Goal: Use online tool/utility: Utilize a website feature to perform a specific function

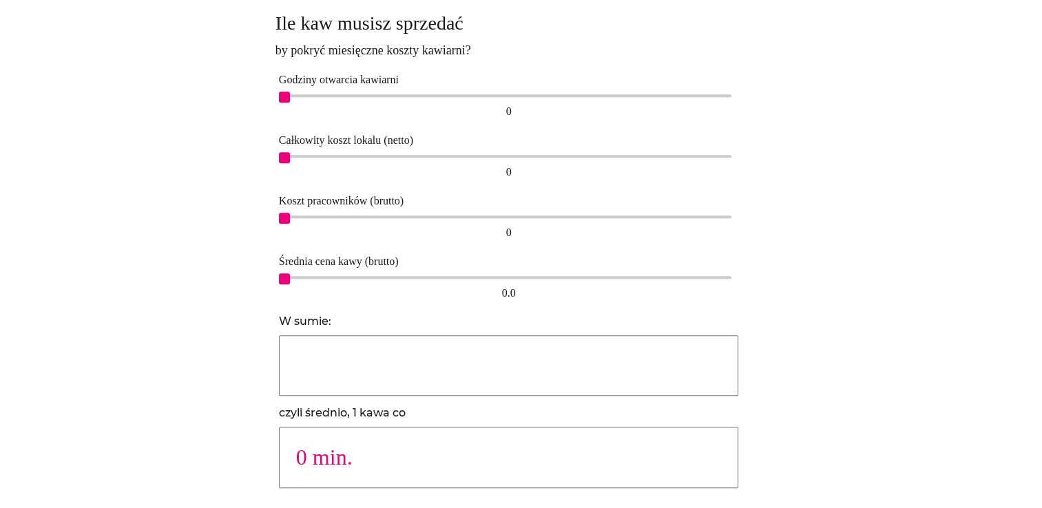
scroll to position [854, 0]
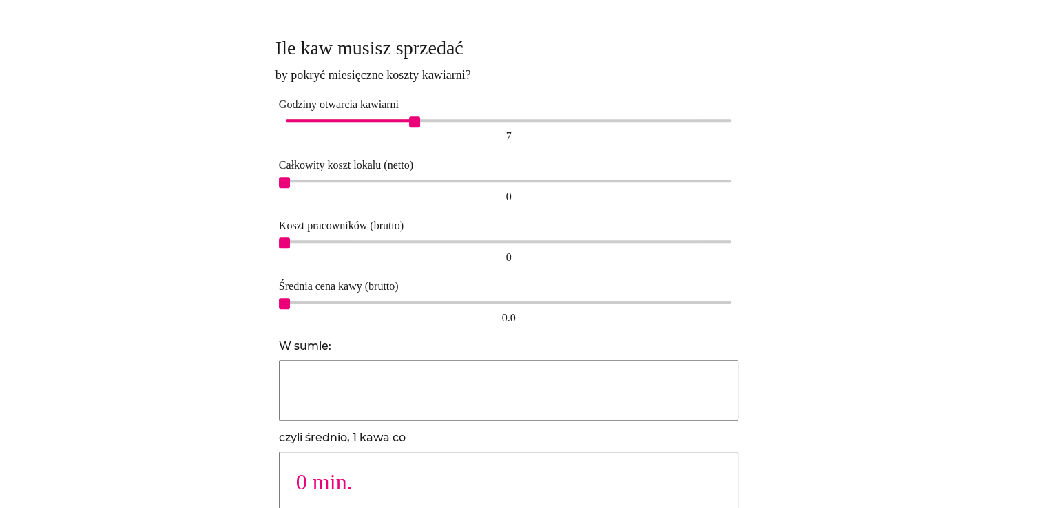
click at [417, 120] on div "7" at bounding box center [509, 120] width 446 height 3
click at [375, 299] on div "0.0 0.0" at bounding box center [509, 314] width 460 height 32
click at [372, 302] on div "4.0" at bounding box center [509, 302] width 446 height 3
click at [408, 304] on div "4.0 4.0" at bounding box center [509, 314] width 460 height 32
click at [520, 302] on div "10.5" at bounding box center [509, 302] width 446 height 3
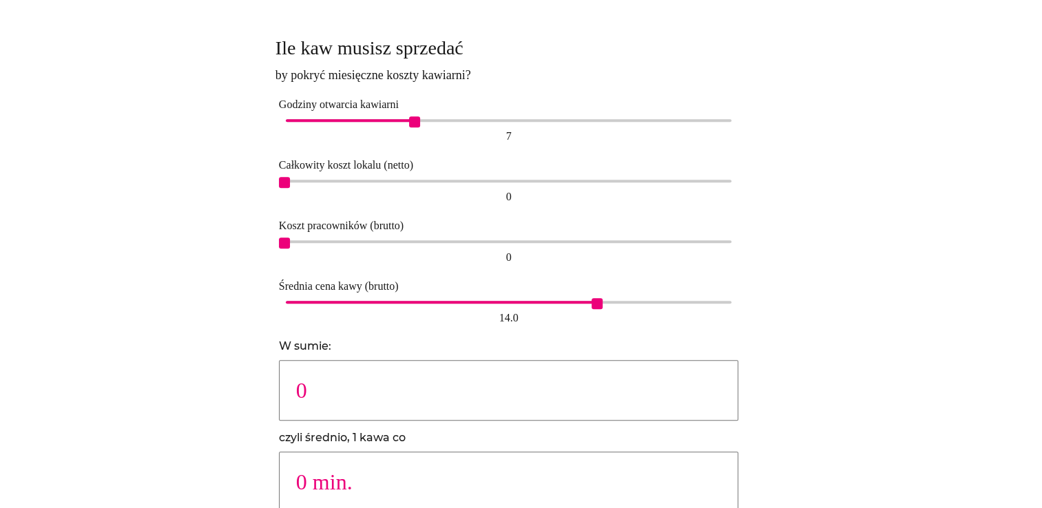
click at [602, 302] on div "14.0" at bounding box center [509, 302] width 446 height 3
click at [631, 304] on div "14.0 14.0" at bounding box center [509, 314] width 460 height 32
click at [636, 301] on div "14.0" at bounding box center [509, 302] width 446 height 3
click at [496, 245] on div "0 0" at bounding box center [509, 253] width 460 height 32
click at [496, 238] on div "0 0" at bounding box center [509, 253] width 460 height 32
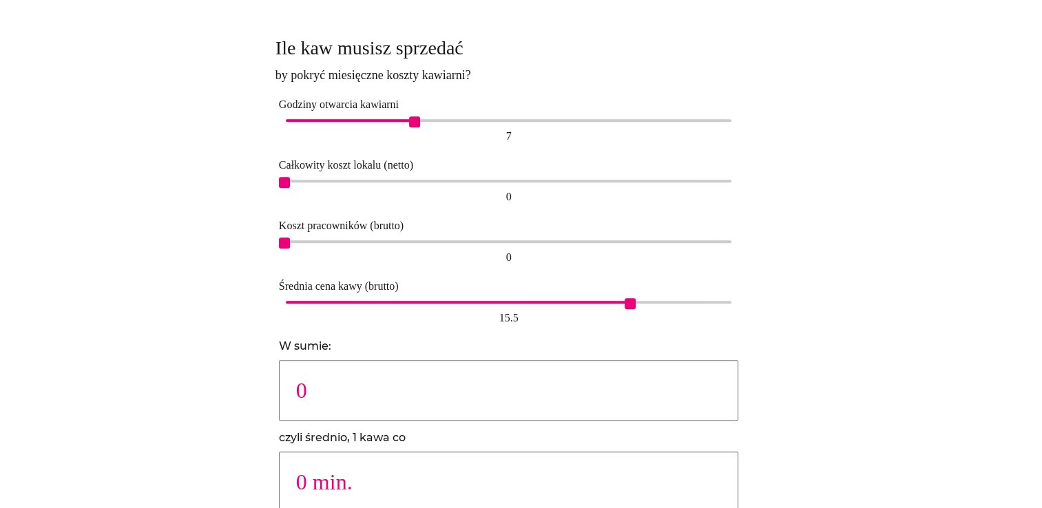
click at [496, 238] on div "0 0" at bounding box center [509, 253] width 460 height 32
click at [532, 244] on div "0 0" at bounding box center [509, 253] width 460 height 32
type input "675"
type input "19 min."
click at [532, 241] on div "8,500" at bounding box center [509, 241] width 446 height 3
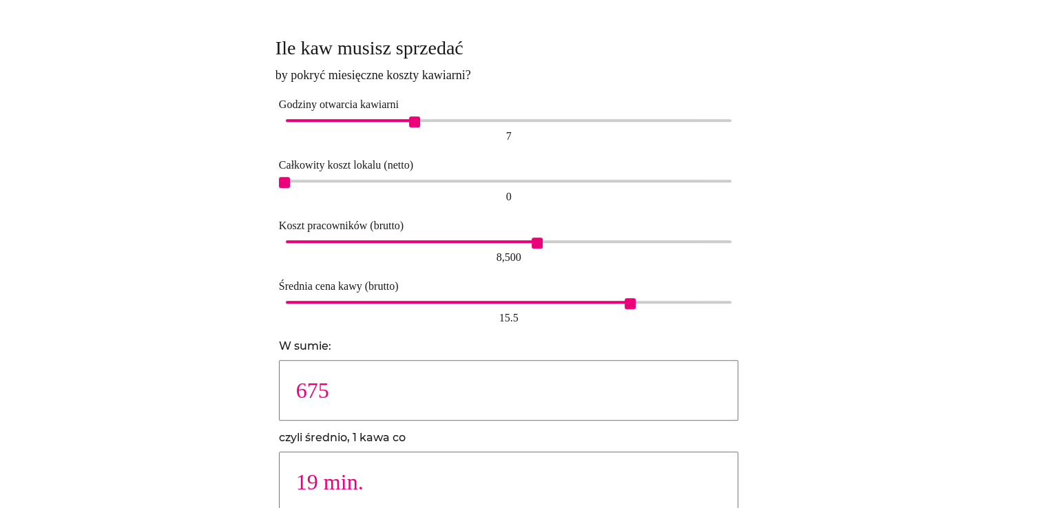
type input "556"
type input "23 min."
click at [488, 240] on div "7,000" at bounding box center [509, 241] width 446 height 3
type input "476"
type input "26 min."
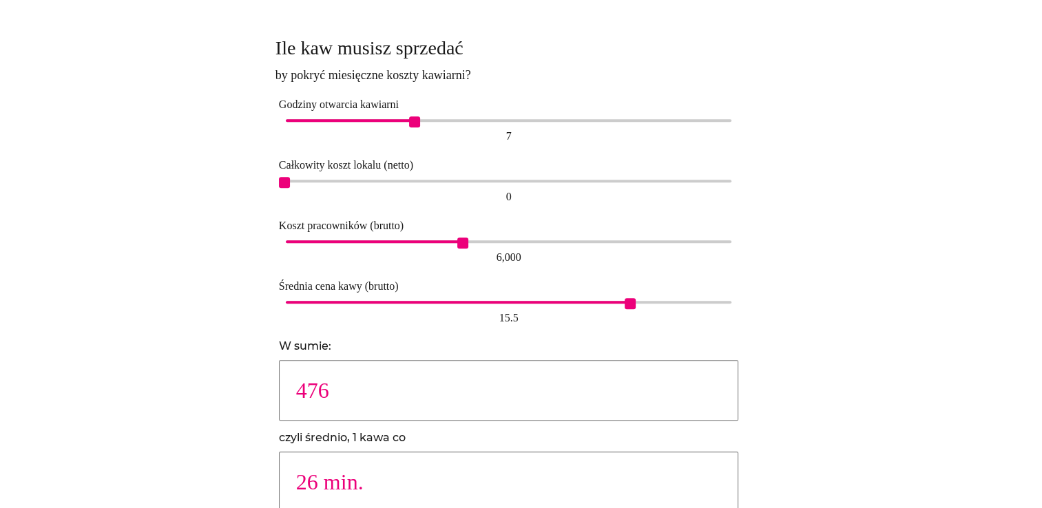
click at [458, 242] on div "6,000" at bounding box center [509, 241] width 446 height 3
type input "437"
type input "29 min."
click at [443, 240] on div "6,000" at bounding box center [509, 241] width 446 height 3
click at [214, 370] on div at bounding box center [206, 280] width 126 height 516
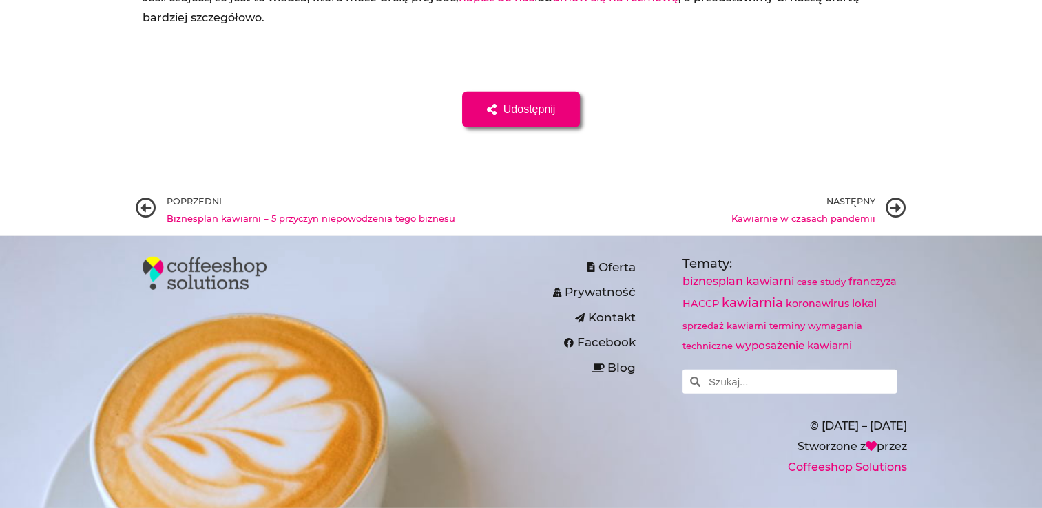
scroll to position [3890, 0]
